Goal: Transaction & Acquisition: Book appointment/travel/reservation

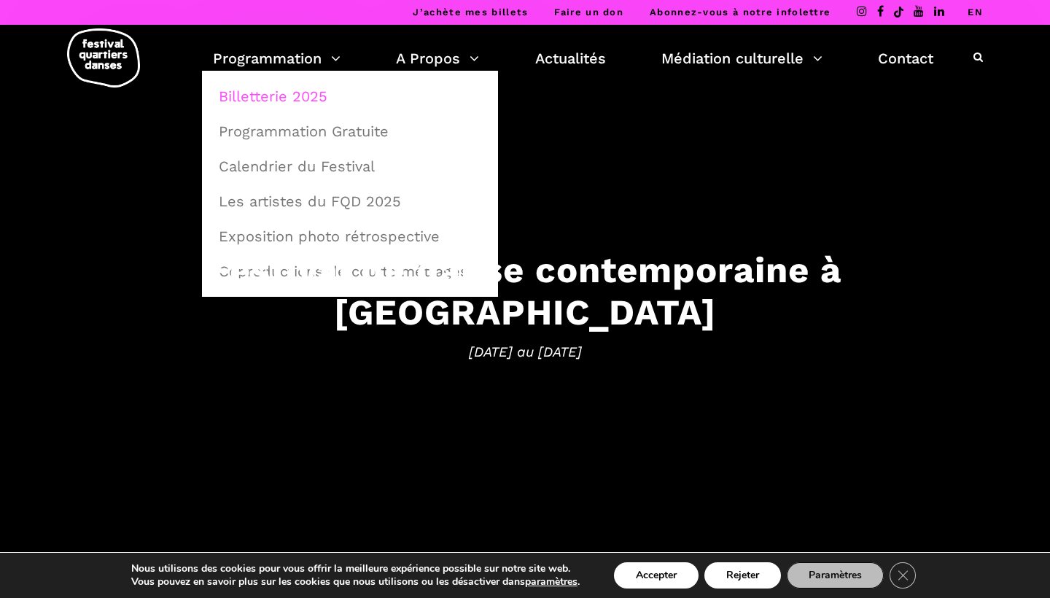
click at [303, 103] on link "Billetterie 2025" at bounding box center [350, 97] width 280 height 34
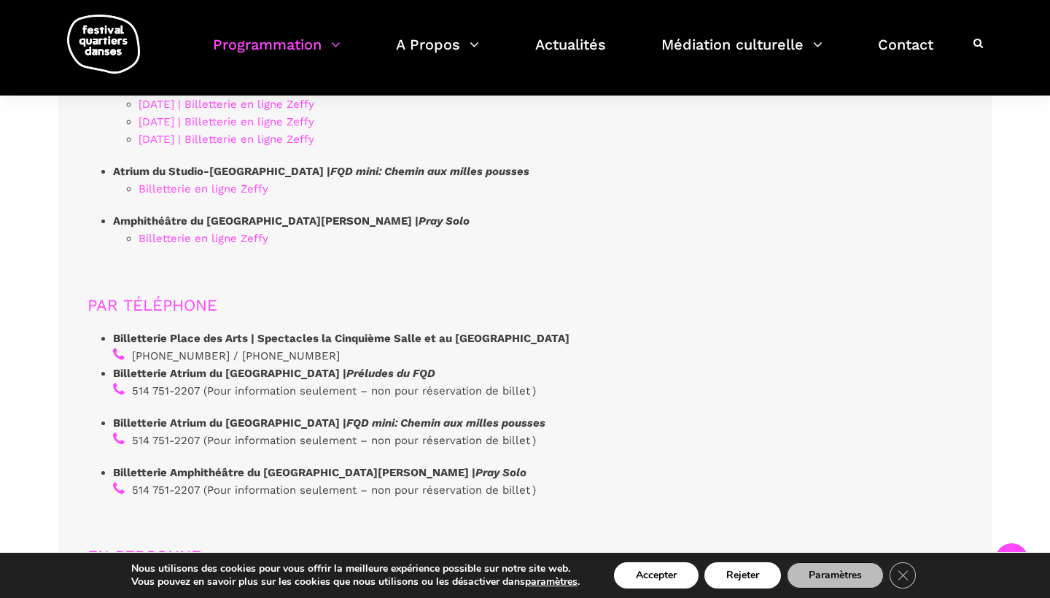
scroll to position [4179, 0]
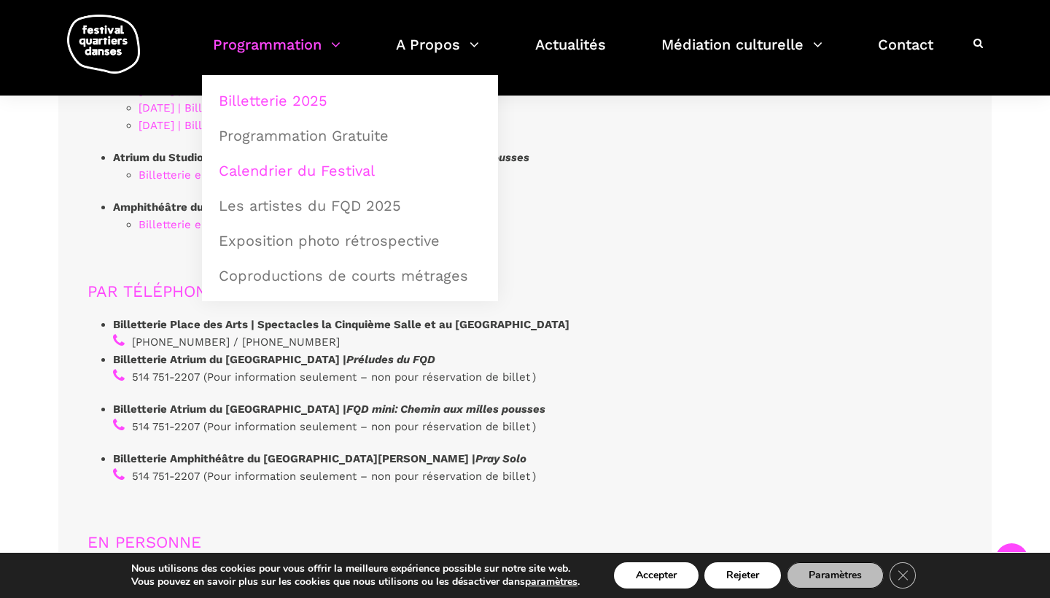
click at [302, 165] on link "Calendrier du Festival" at bounding box center [350, 171] width 280 height 34
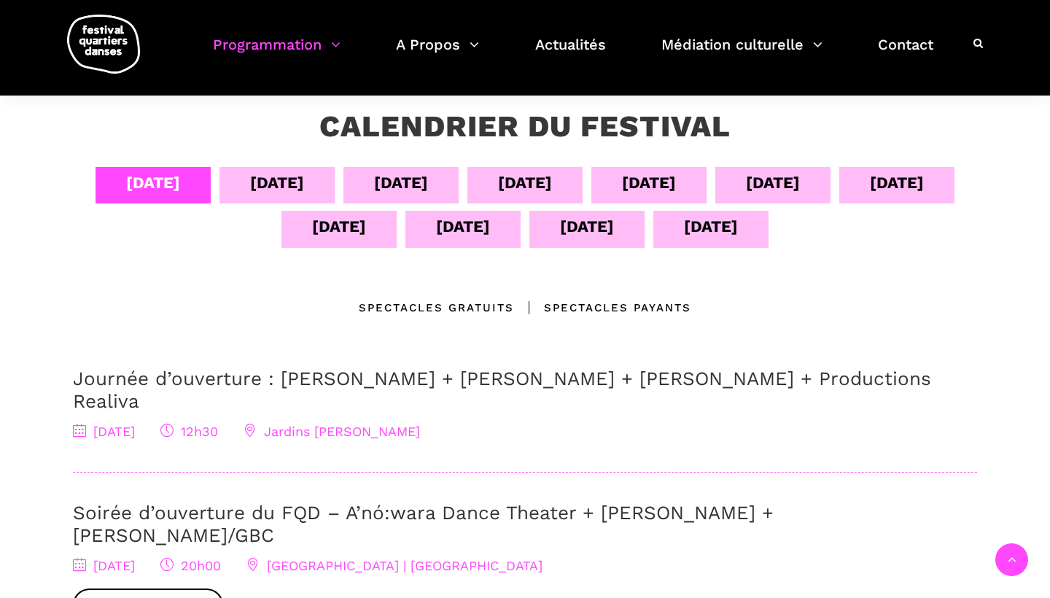
scroll to position [270, 0]
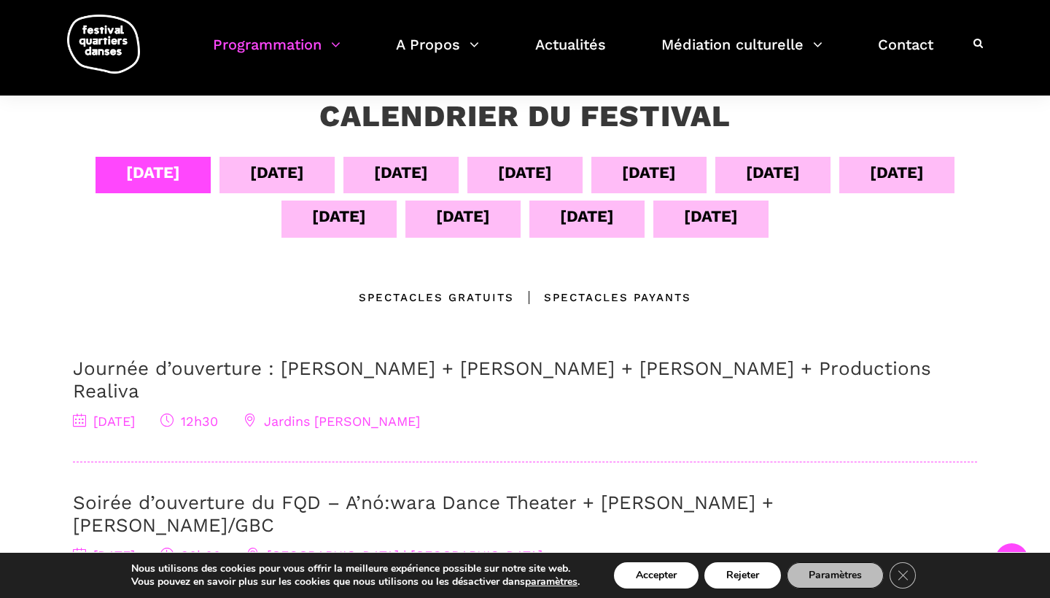
click at [738, 214] on div "14 sept" at bounding box center [711, 217] width 54 height 26
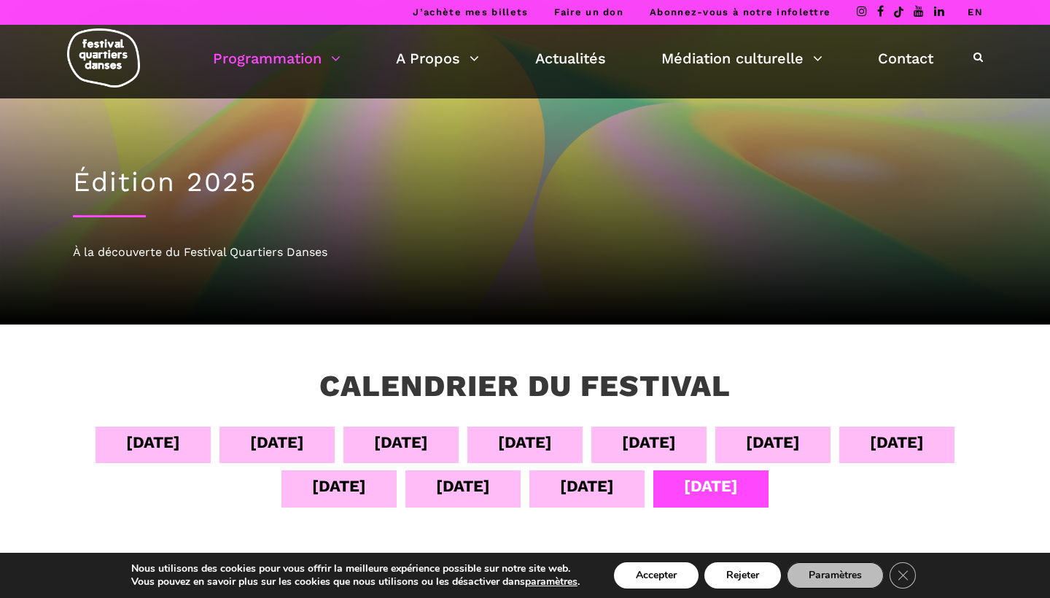
scroll to position [0, 0]
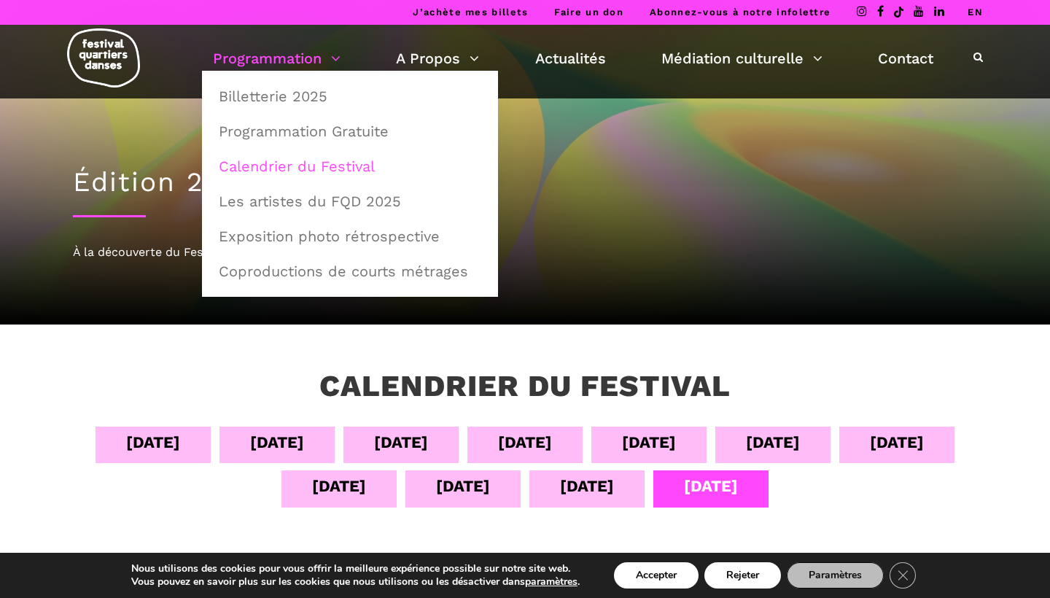
click at [287, 57] on link "Programmation" at bounding box center [277, 58] width 128 height 25
